Goal: Task Accomplishment & Management: Use online tool/utility

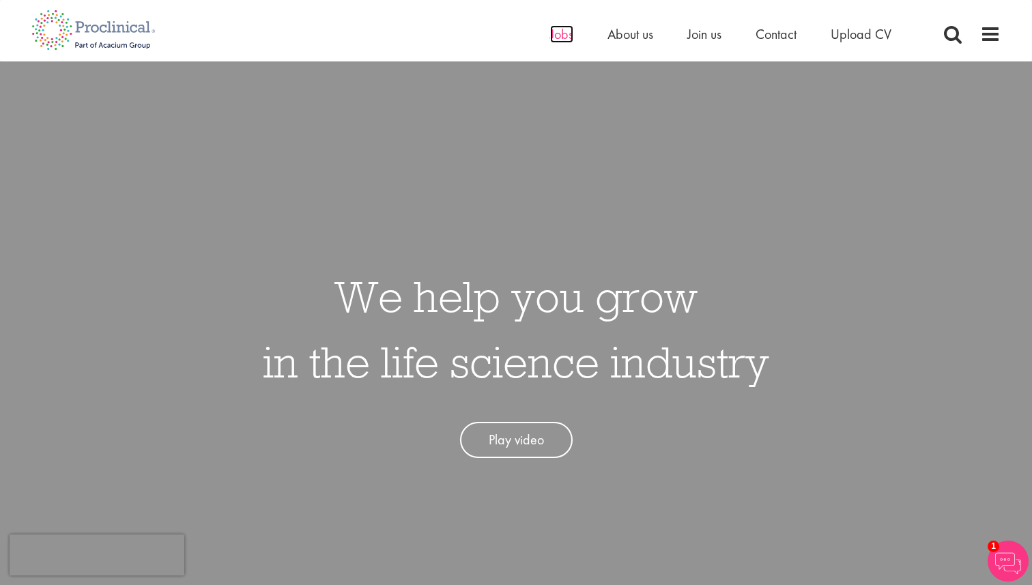
click at [560, 38] on span "Jobs" at bounding box center [561, 34] width 23 height 18
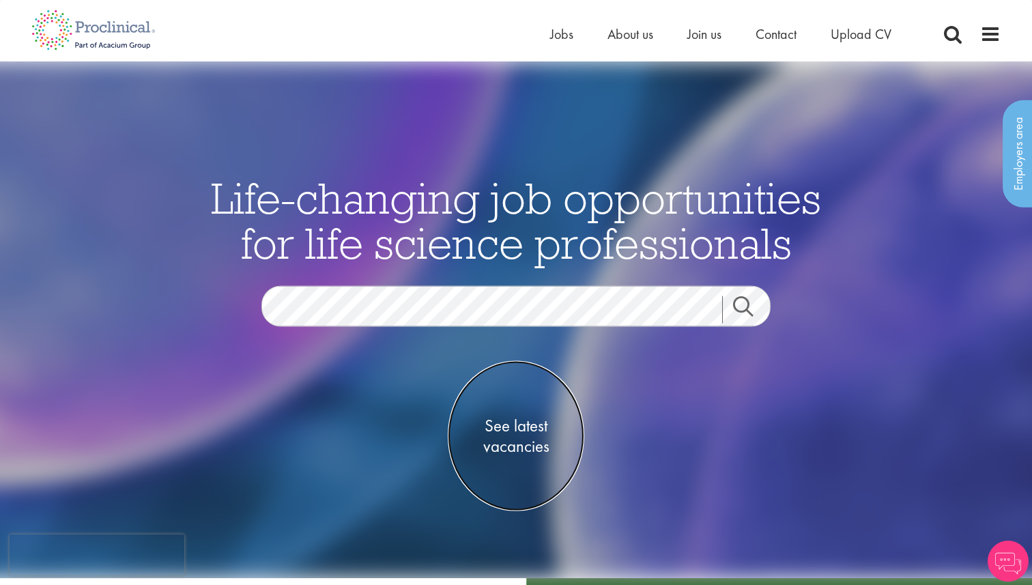
click at [533, 431] on span "See latest vacancies" at bounding box center [516, 436] width 137 height 41
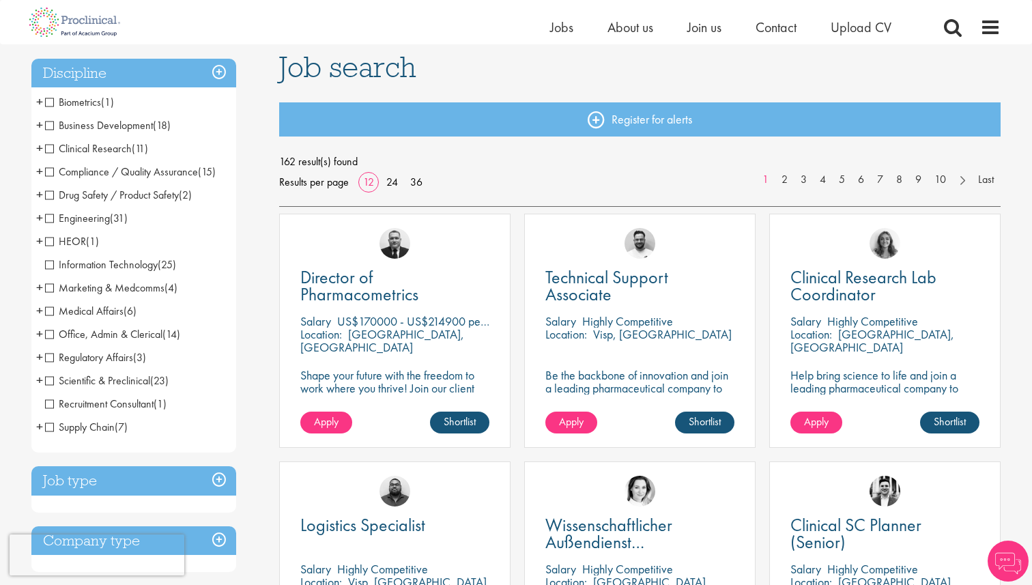
scroll to position [95, 0]
click at [132, 127] on span "Business Development" at bounding box center [99, 124] width 108 height 14
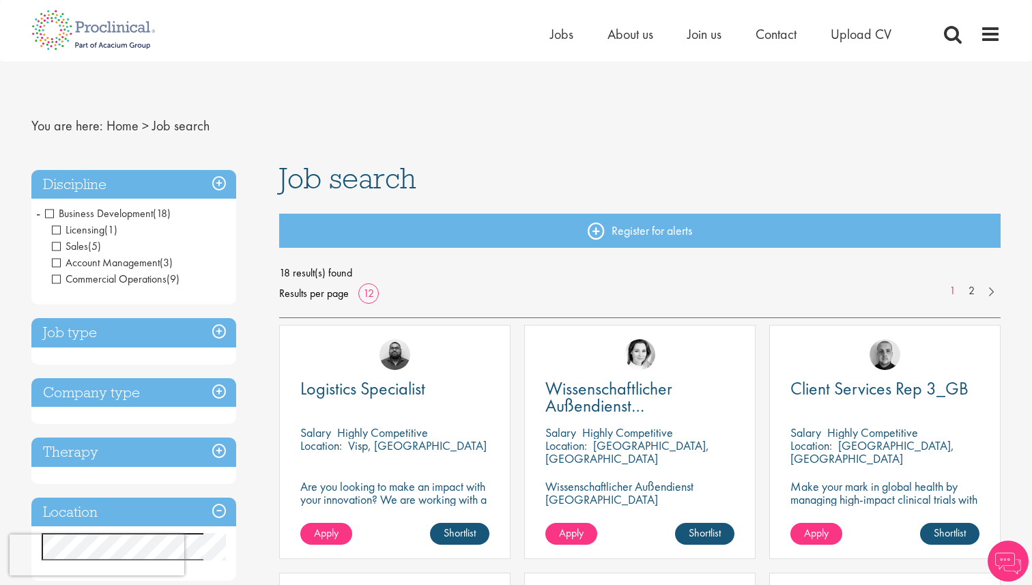
click at [94, 209] on span "Business Development" at bounding box center [99, 213] width 108 height 14
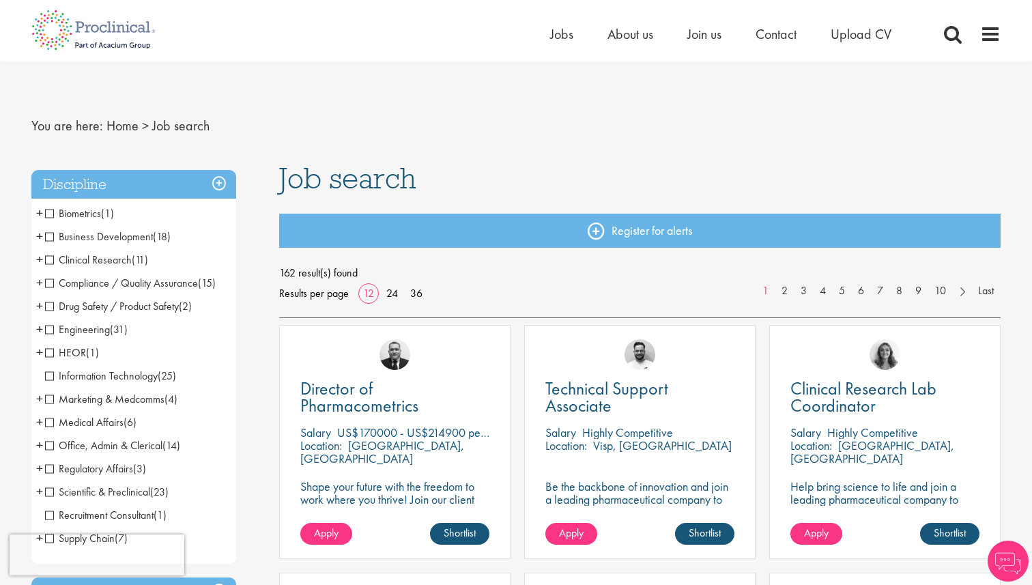
click at [38, 236] on span "+" at bounding box center [39, 236] width 7 height 20
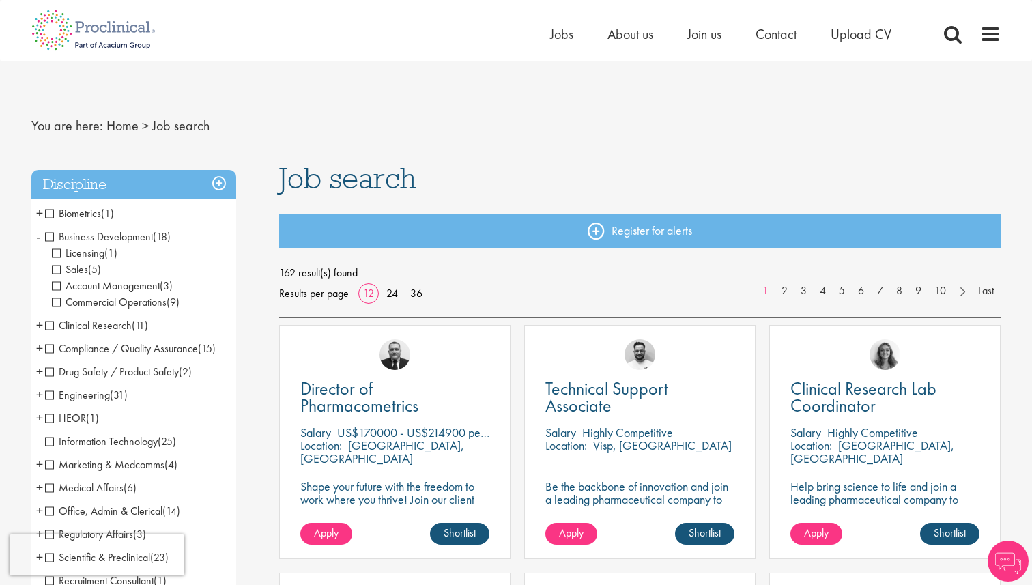
click at [53, 270] on span "Sales" at bounding box center [70, 269] width 36 height 14
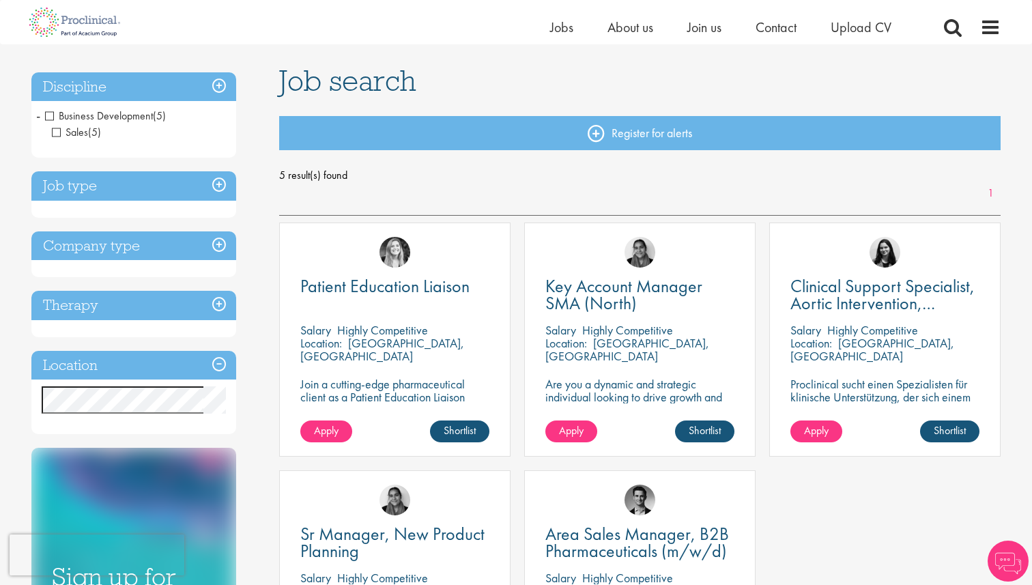
scroll to position [63, 0]
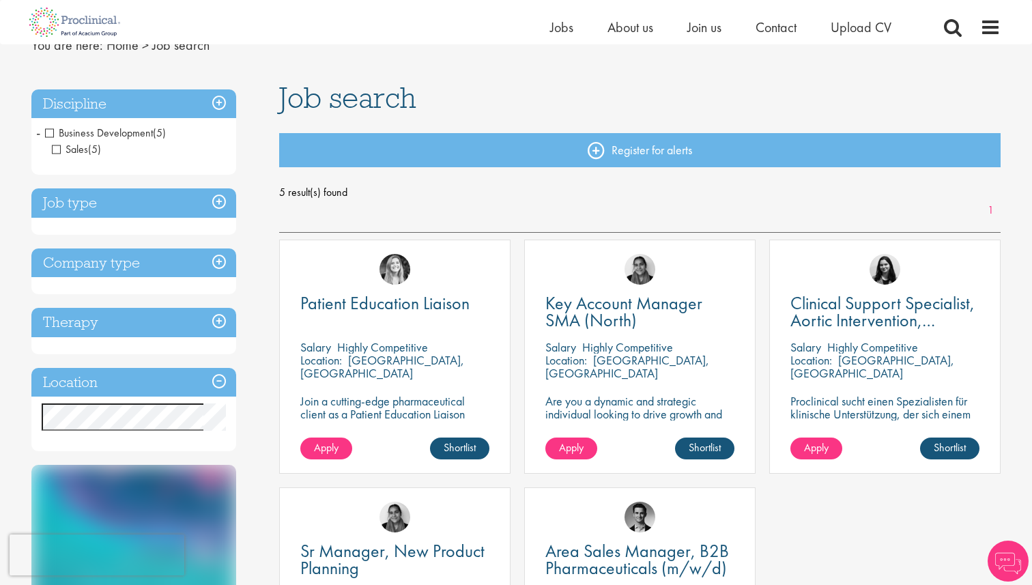
click at [51, 134] on span "Business Development" at bounding box center [99, 133] width 108 height 14
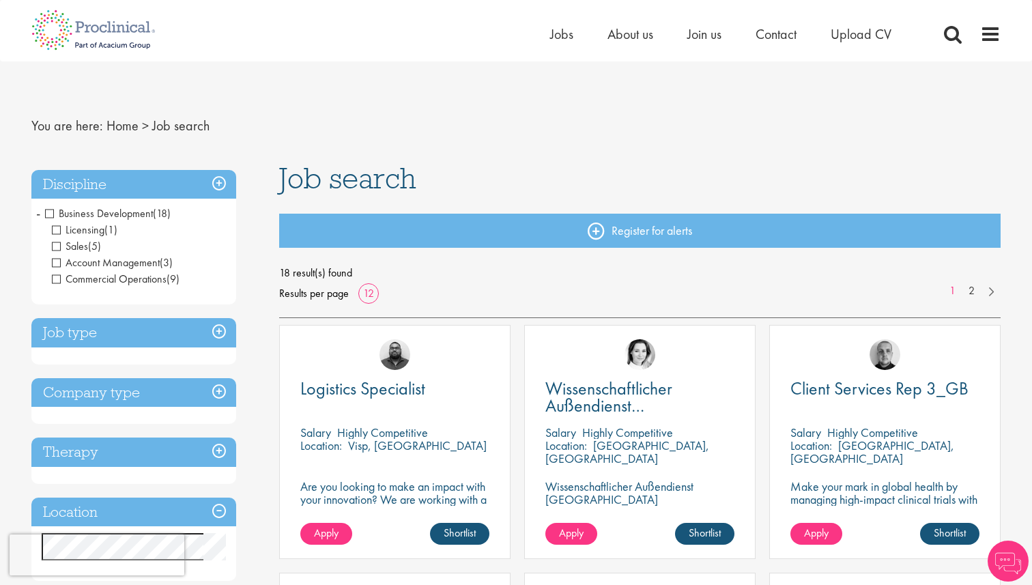
click at [53, 214] on span "Business Development" at bounding box center [99, 213] width 108 height 14
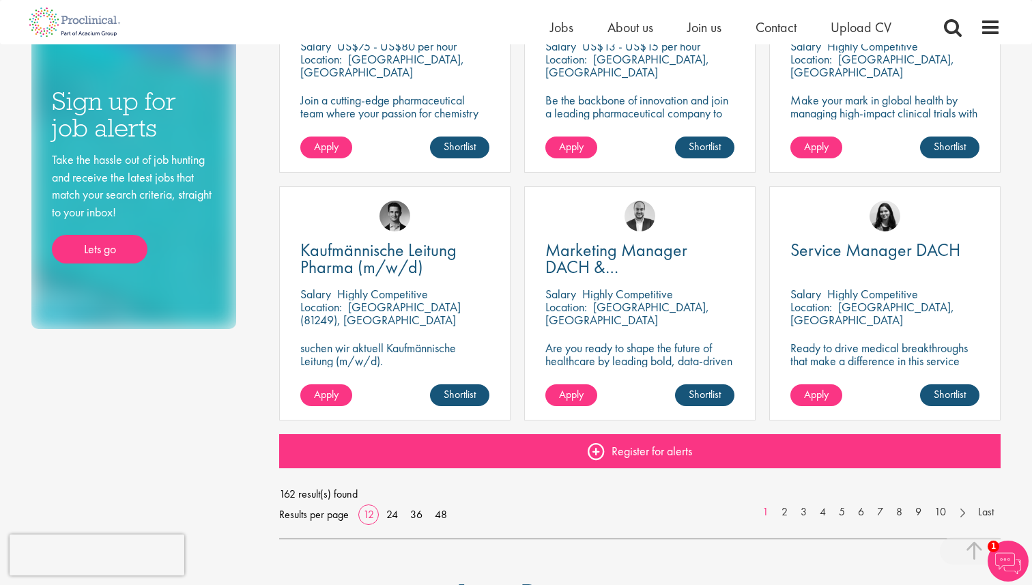
scroll to position [885, 0]
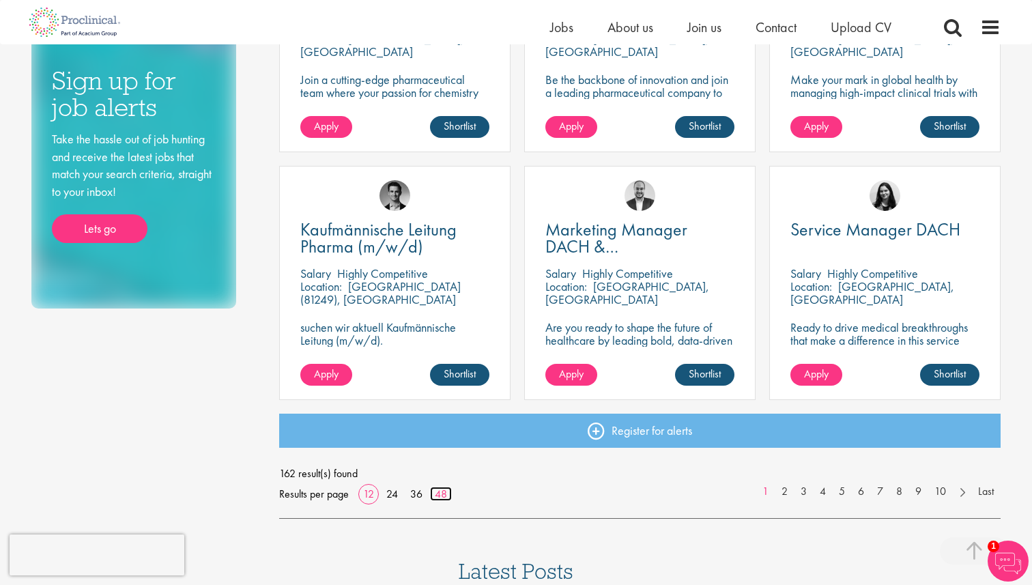
click at [449, 494] on link "48" at bounding box center [441, 494] width 22 height 14
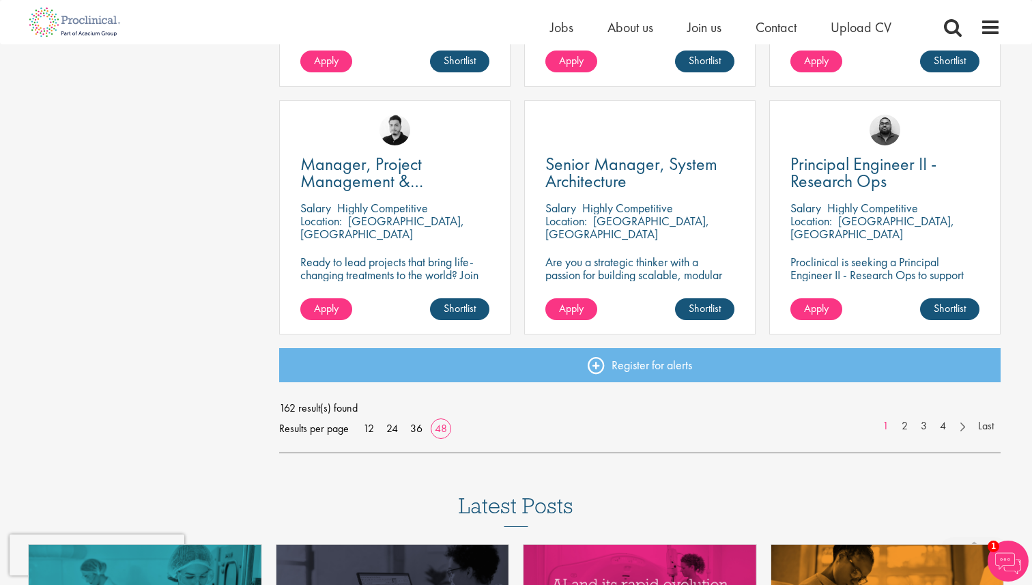
scroll to position [3927, 0]
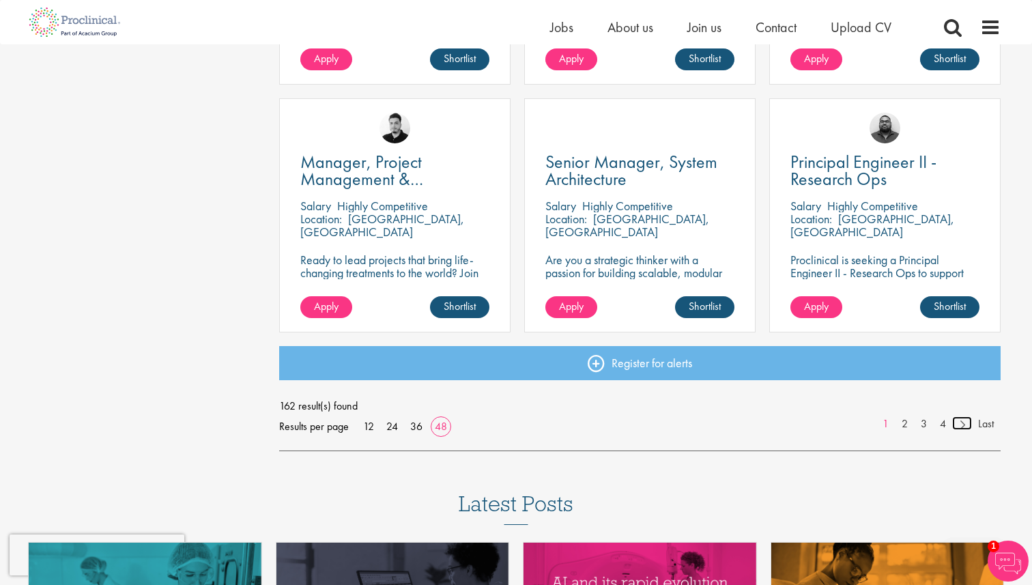
click at [963, 421] on link at bounding box center [962, 423] width 20 height 14
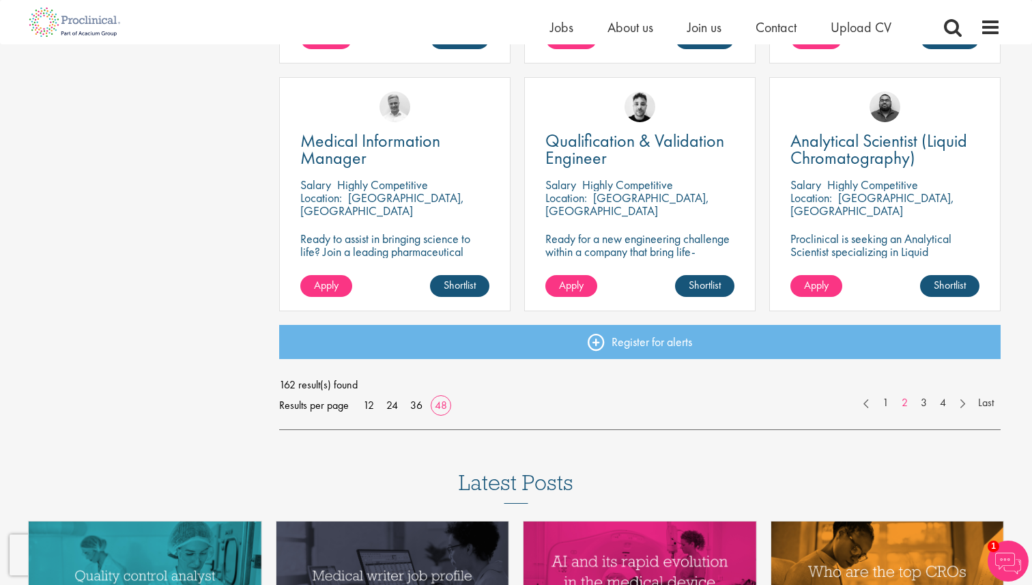
scroll to position [3949, 0]
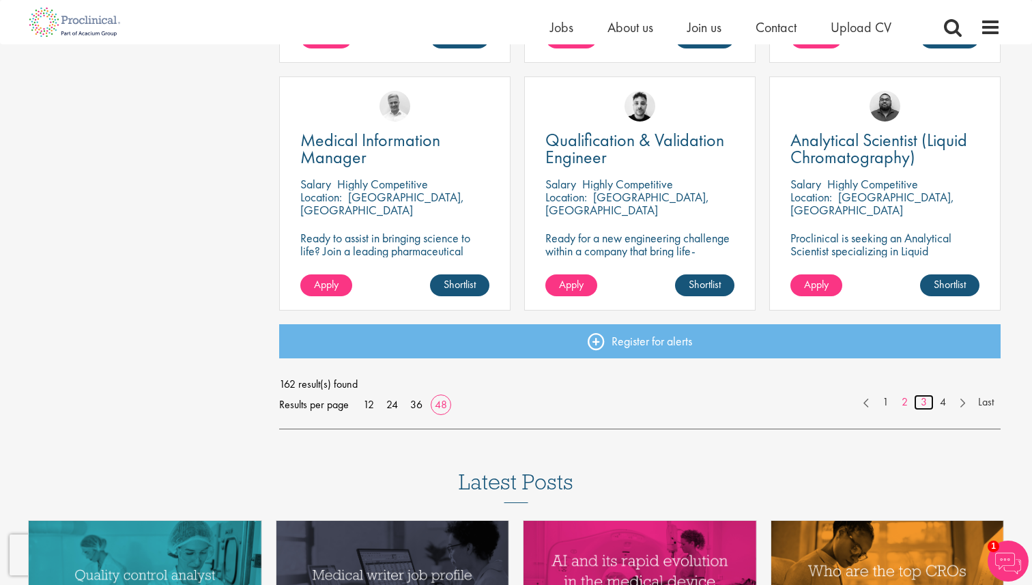
click at [926, 398] on link "3" at bounding box center [924, 403] width 20 height 16
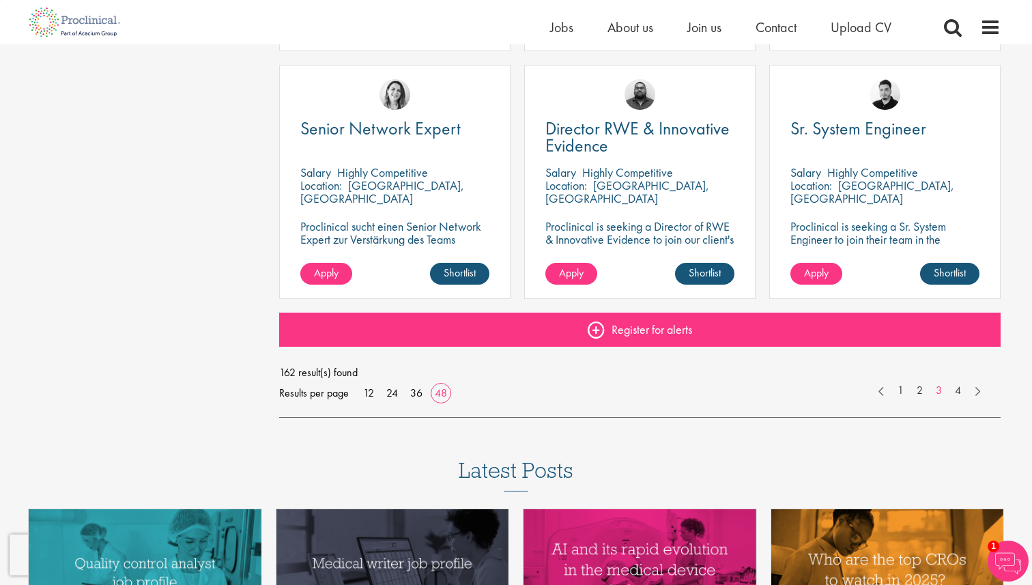
scroll to position [3962, 0]
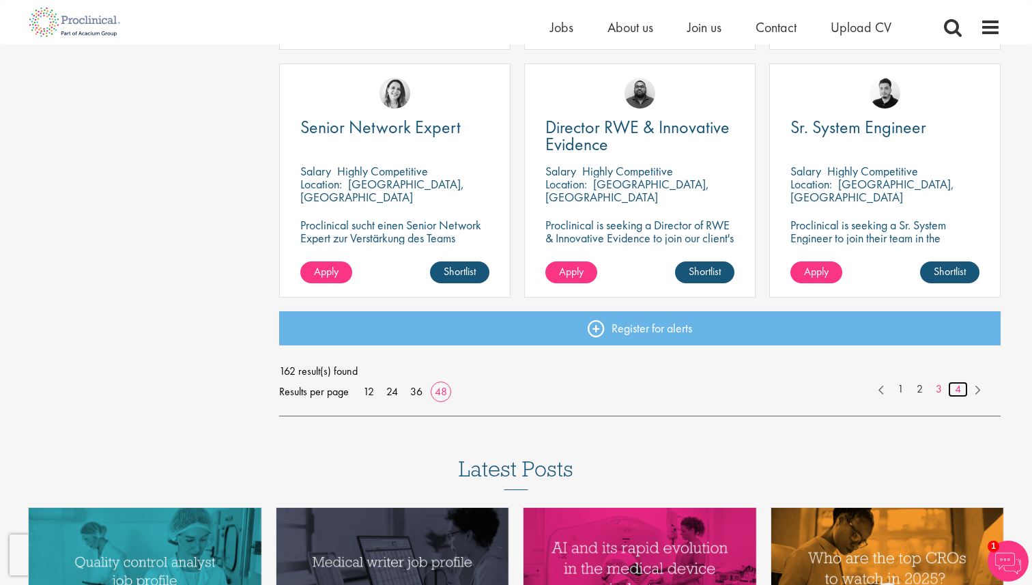
click at [956, 387] on link "4" at bounding box center [958, 390] width 20 height 16
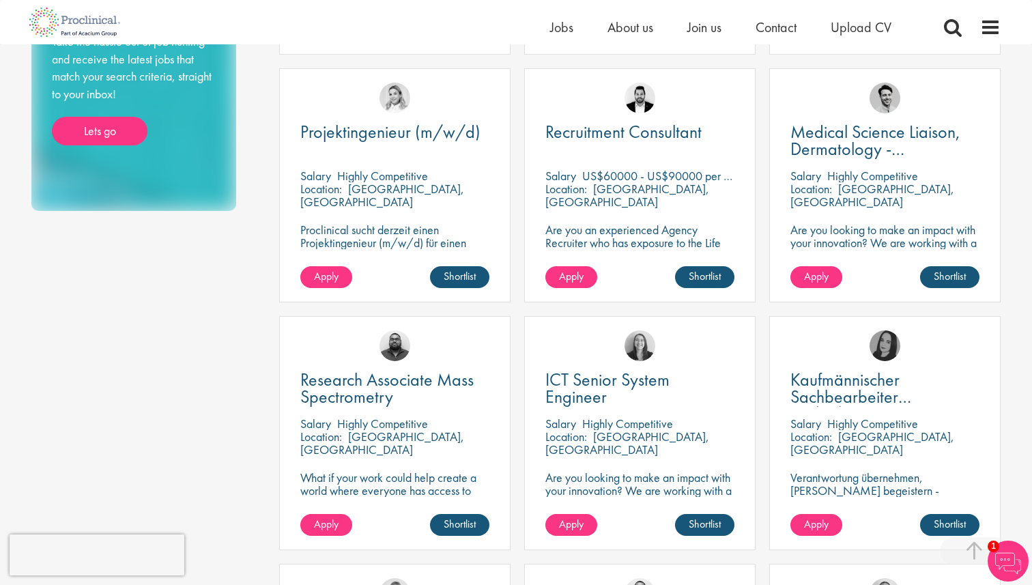
scroll to position [984, 0]
